Goal: Transaction & Acquisition: Purchase product/service

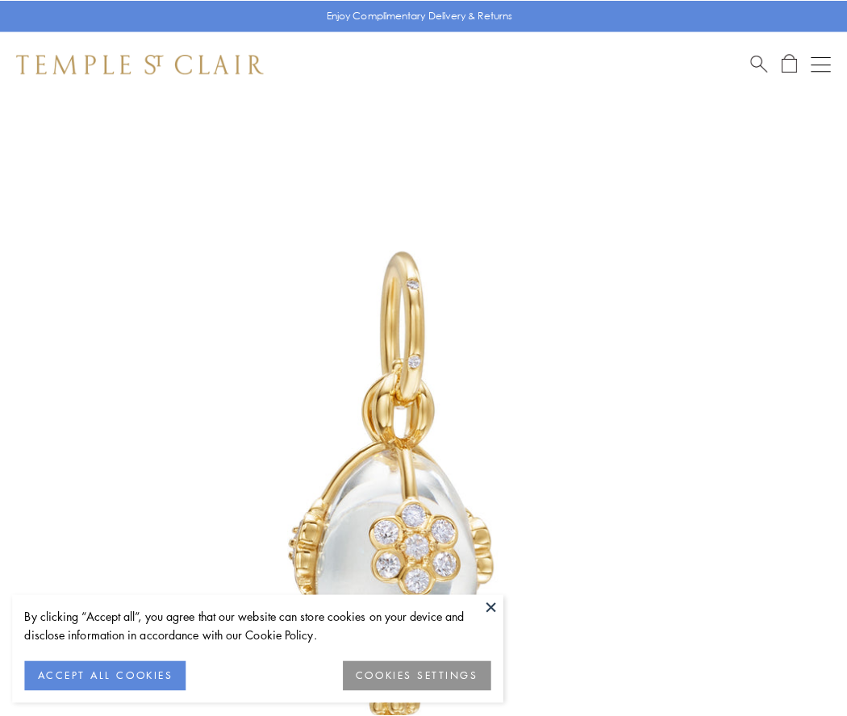
scroll to position [43, 0]
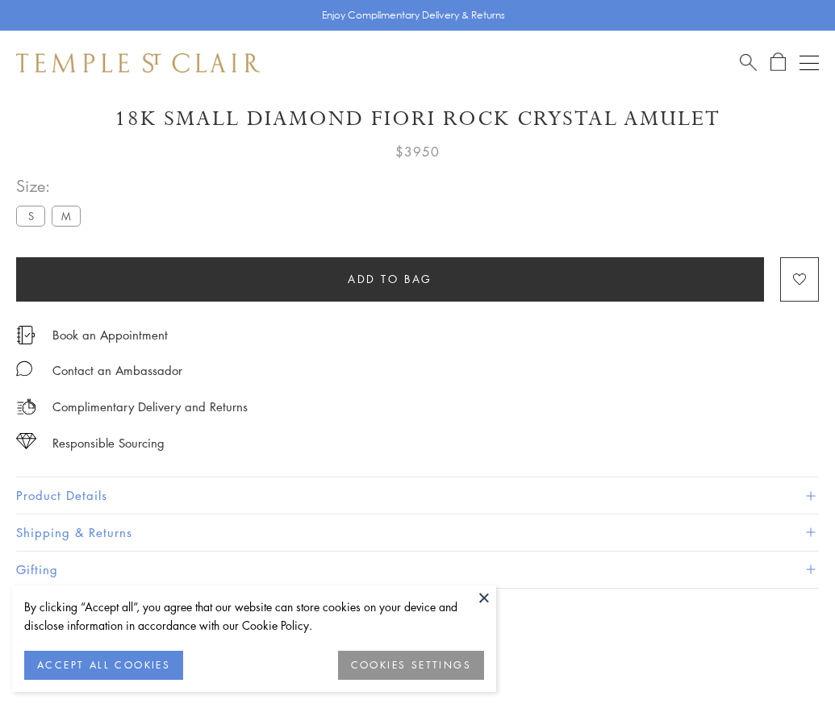
click at [390, 278] on span "Add to bag" at bounding box center [390, 279] width 85 height 18
